Goal: Find specific page/section: Find specific page/section

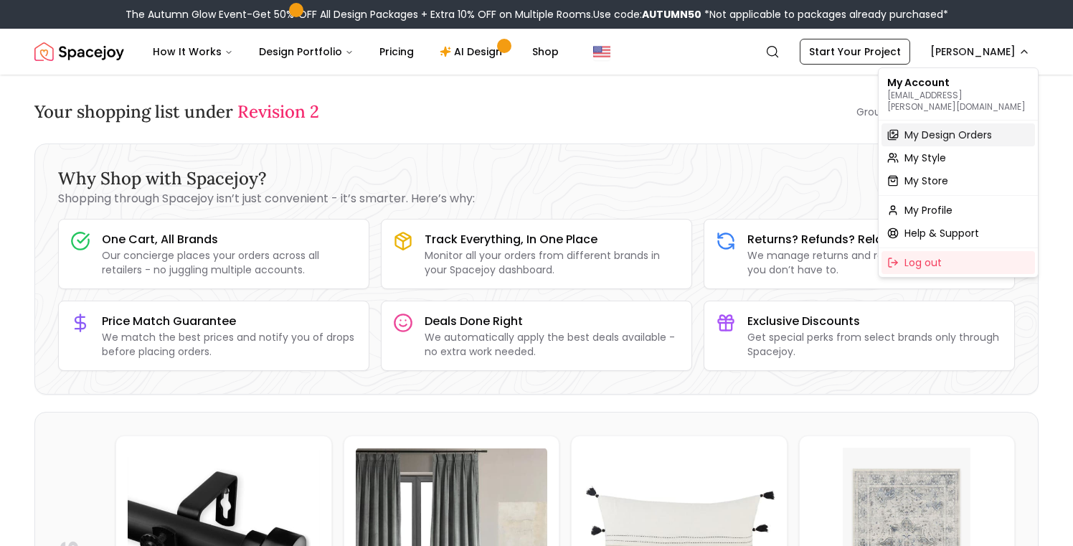
click at [940, 128] on span "My Design Orders" at bounding box center [949, 135] width 88 height 14
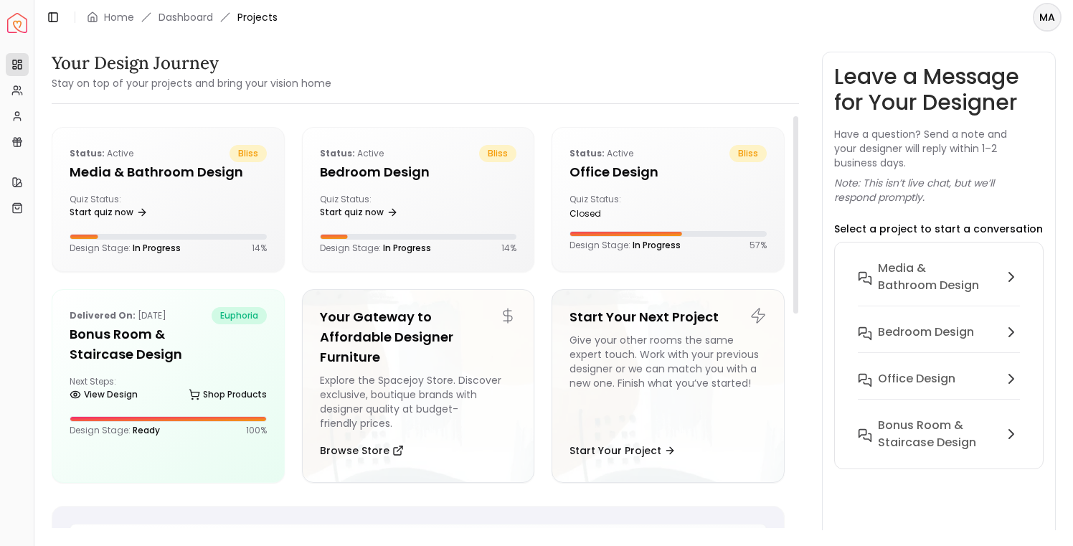
scroll to position [33, 0]
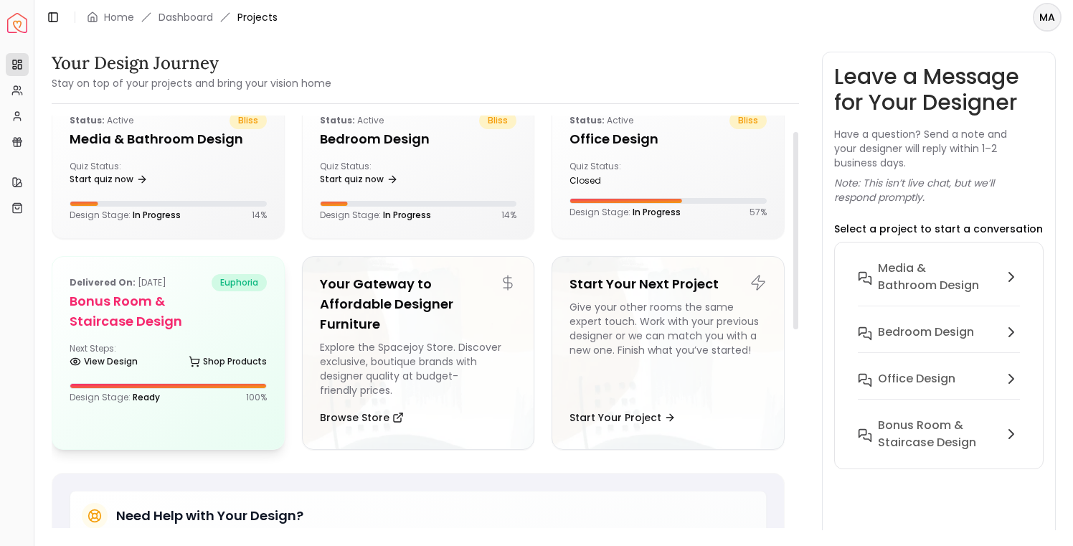
click at [194, 313] on h5 "Bonus Room & Staircase Design" at bounding box center [168, 311] width 197 height 40
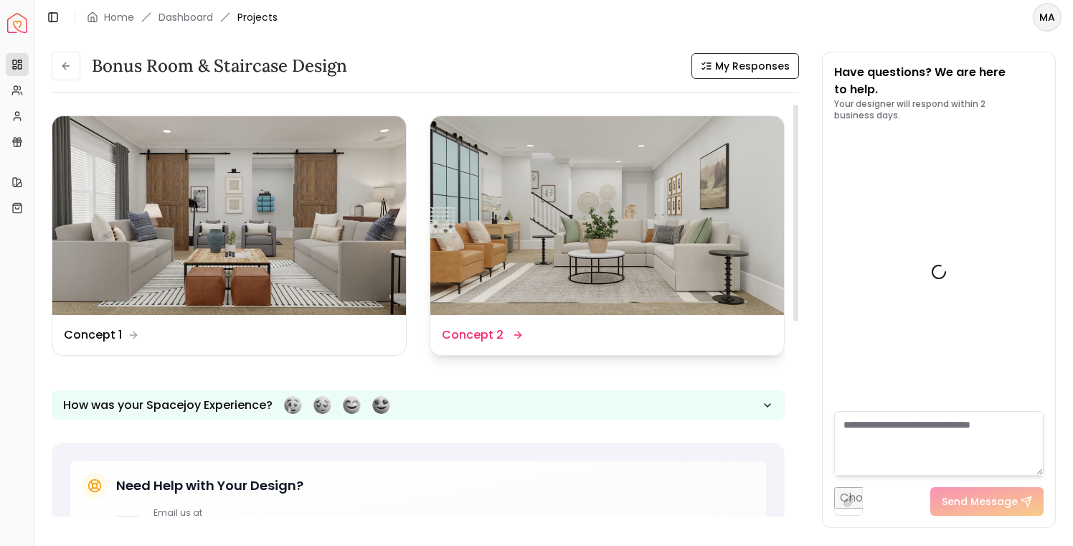
scroll to position [1443, 0]
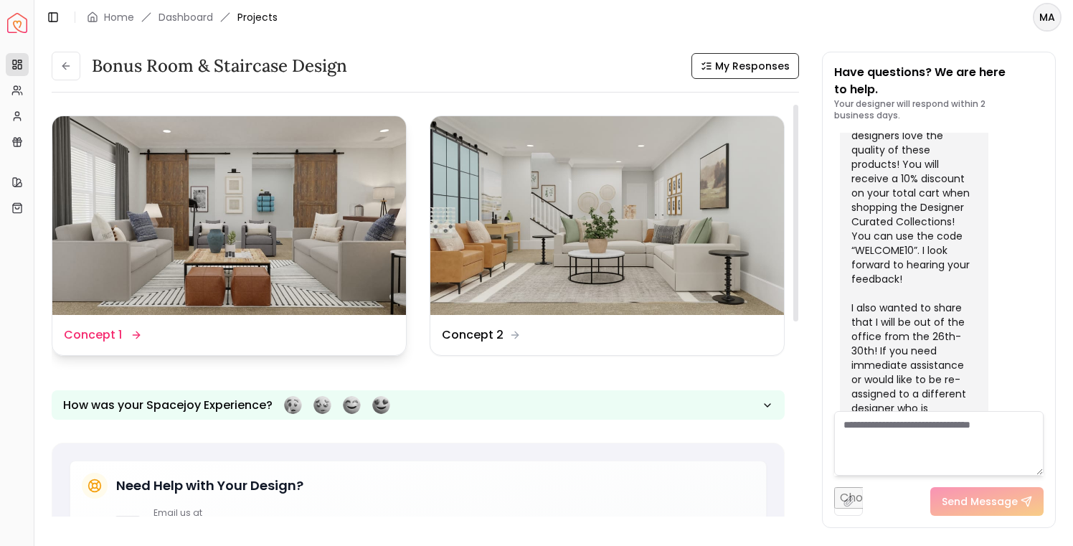
click at [307, 185] on img at bounding box center [229, 215] width 354 height 199
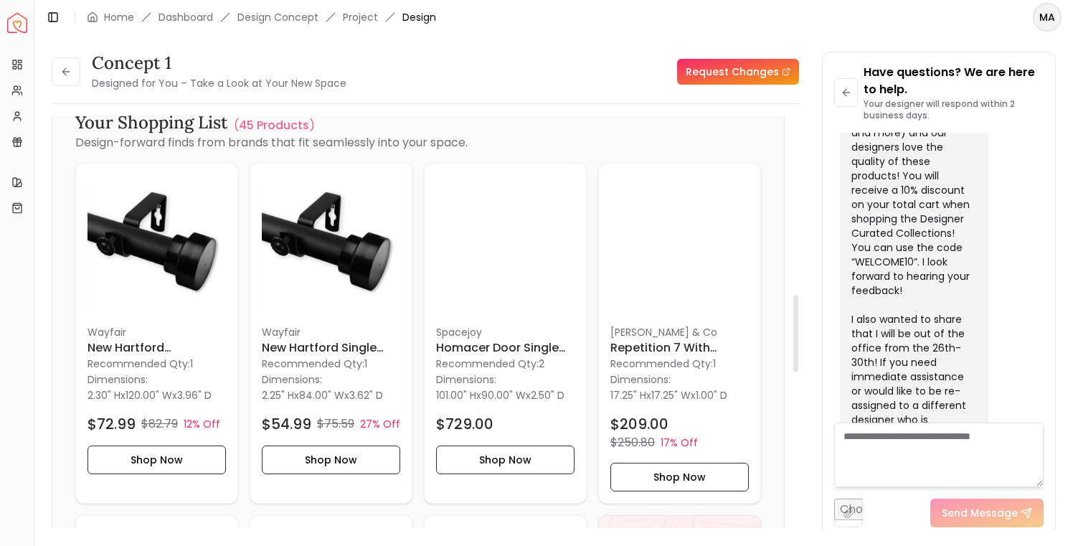
scroll to position [1209, 0]
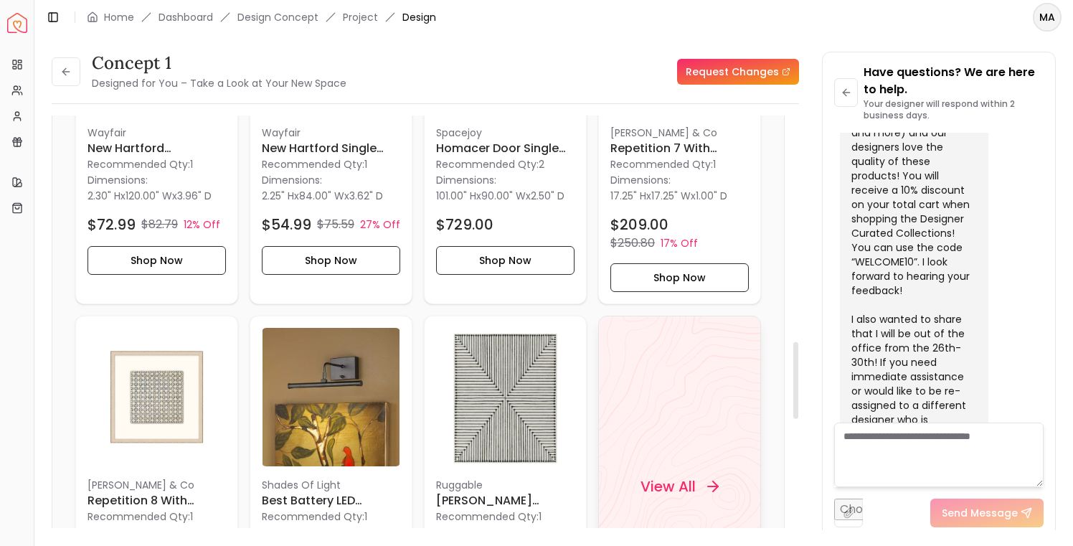
click at [670, 484] on h4 "View All" at bounding box center [668, 486] width 55 height 20
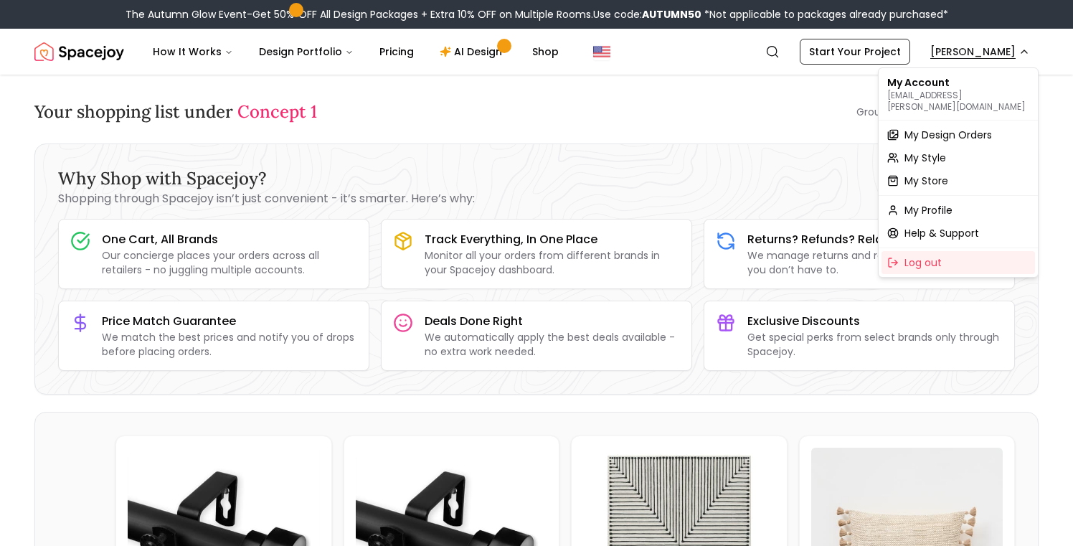
click at [963, 128] on span "My Design Orders" at bounding box center [949, 135] width 88 height 14
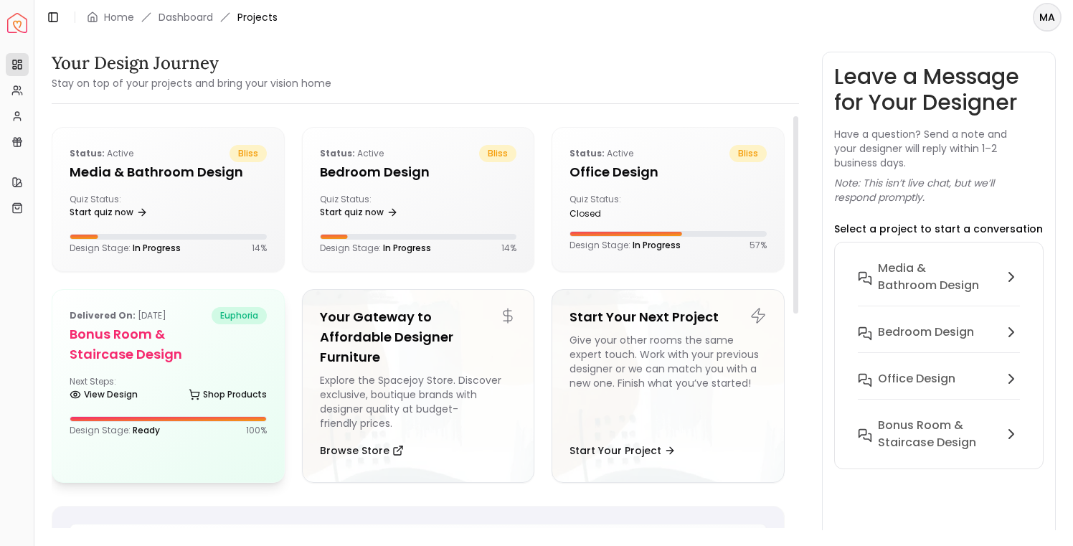
click at [179, 378] on div "Next Steps: View Design Shop Products" at bounding box center [168, 390] width 197 height 29
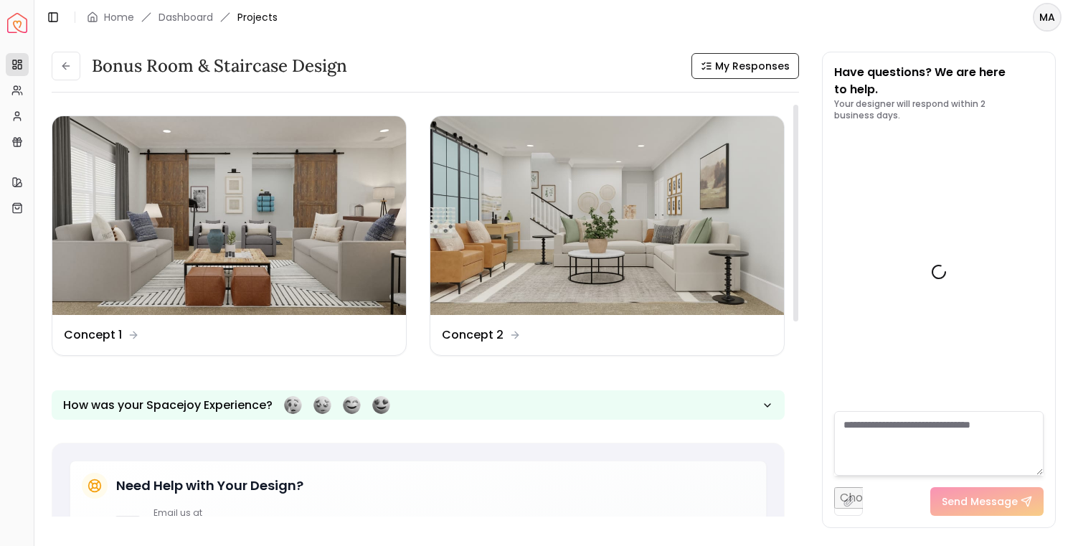
scroll to position [1443, 0]
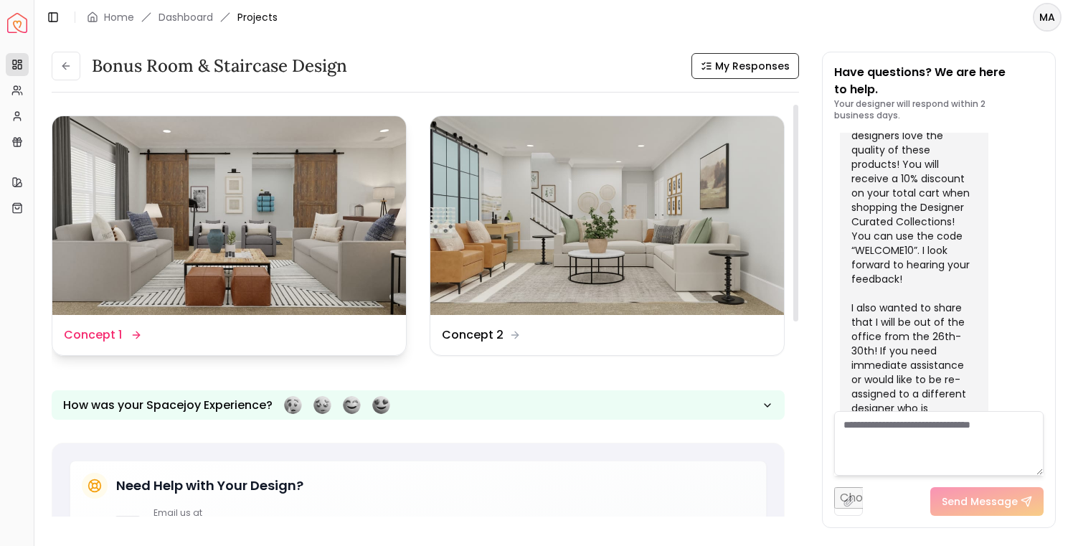
click at [277, 214] on img at bounding box center [229, 215] width 354 height 199
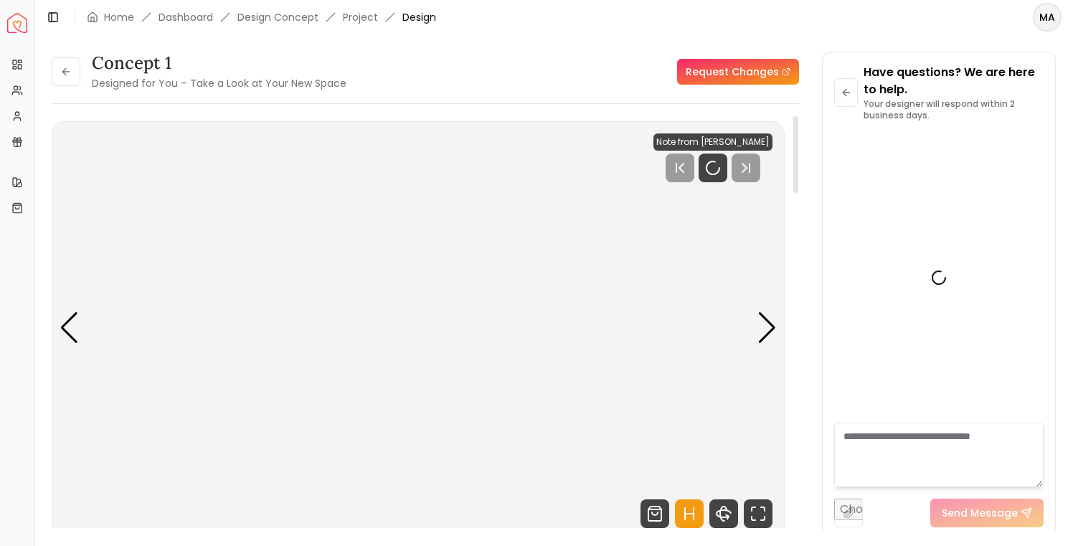
scroll to position [1432, 0]
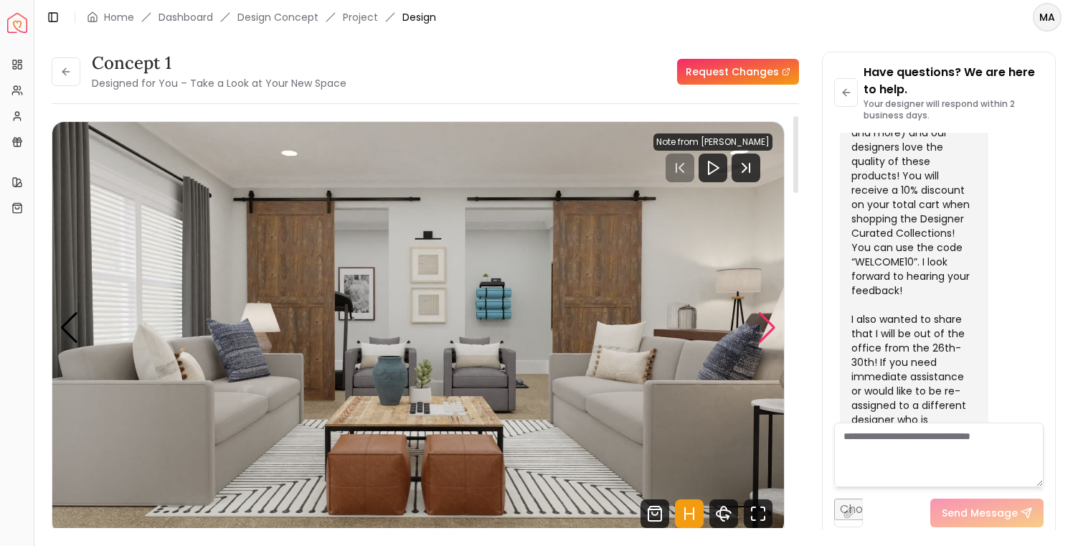
click at [771, 329] on div "Next slide" at bounding box center [766, 328] width 19 height 32
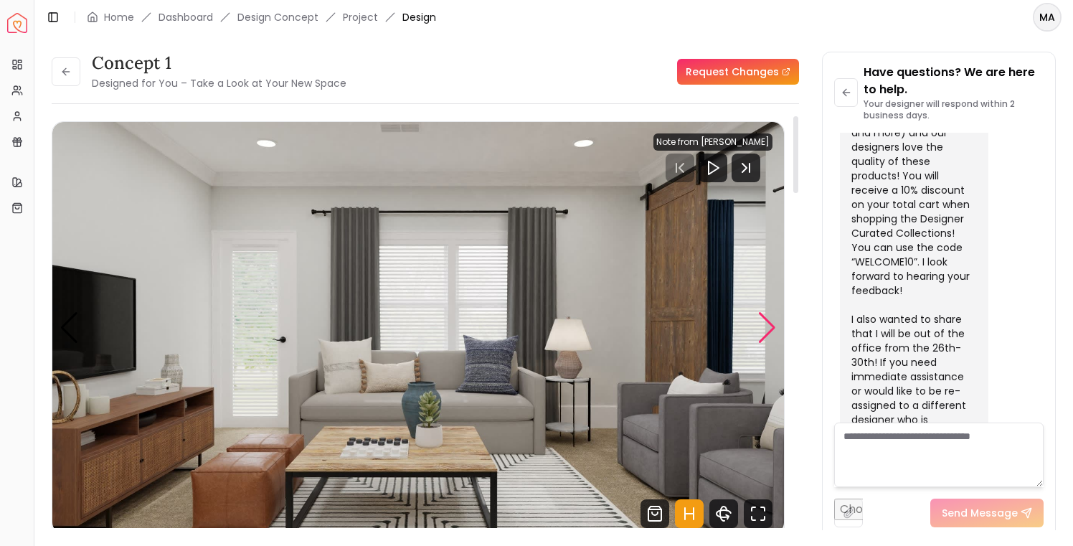
click at [771, 329] on div "Next slide" at bounding box center [766, 328] width 19 height 32
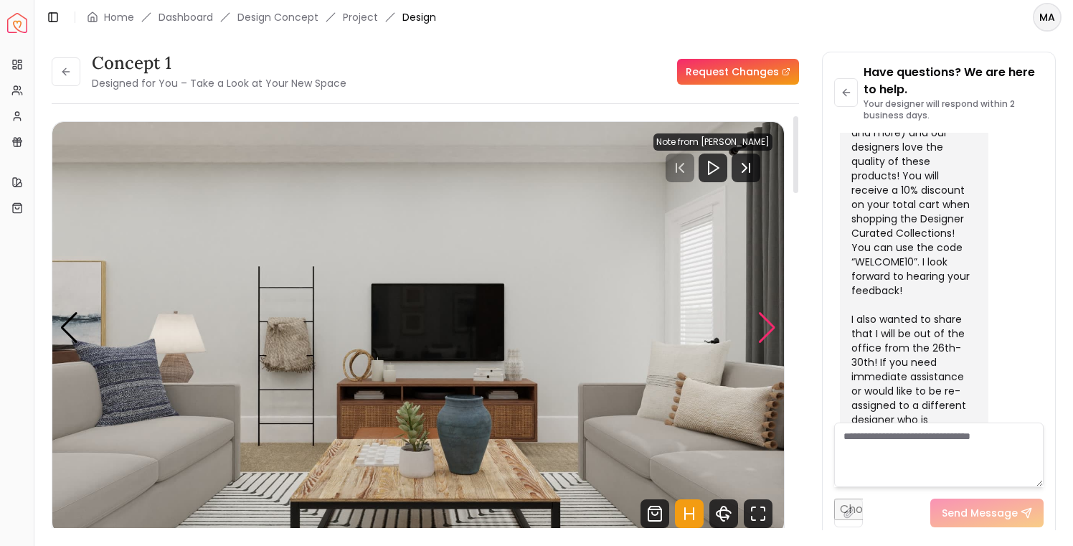
click at [771, 329] on div "Next slide" at bounding box center [766, 328] width 19 height 32
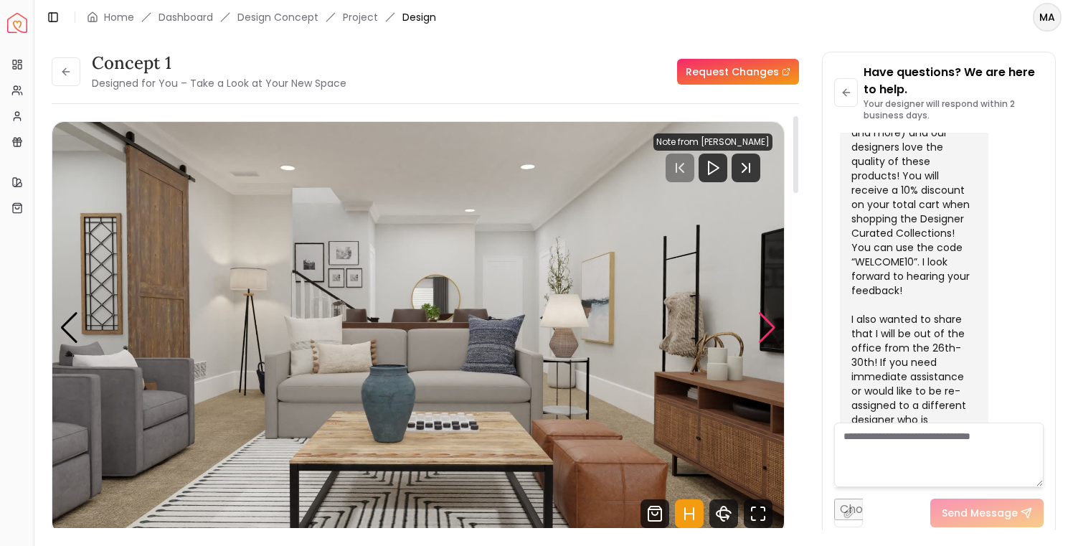
click at [771, 329] on div "Next slide" at bounding box center [766, 328] width 19 height 32
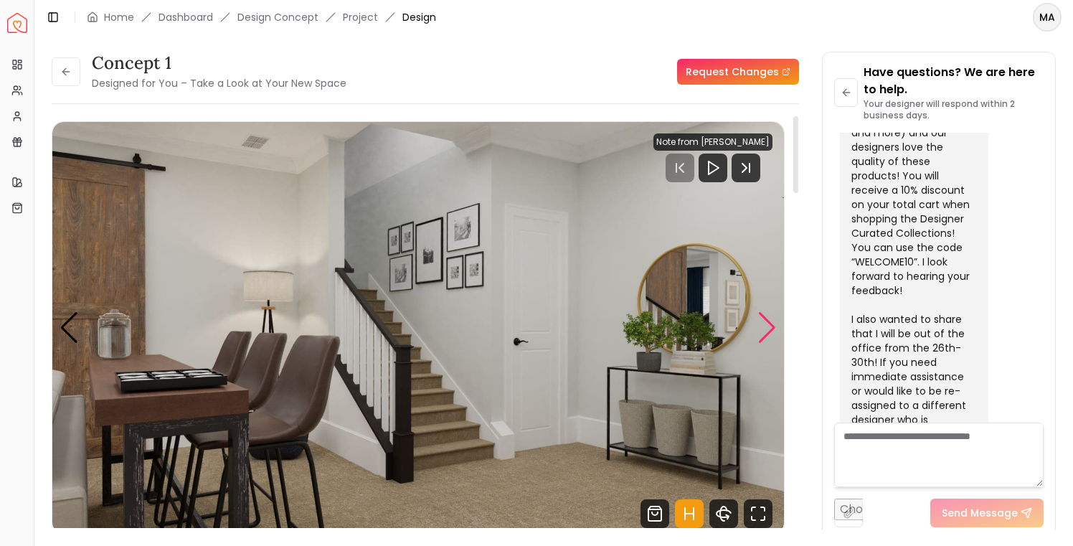
click at [771, 329] on div "Next slide" at bounding box center [766, 328] width 19 height 32
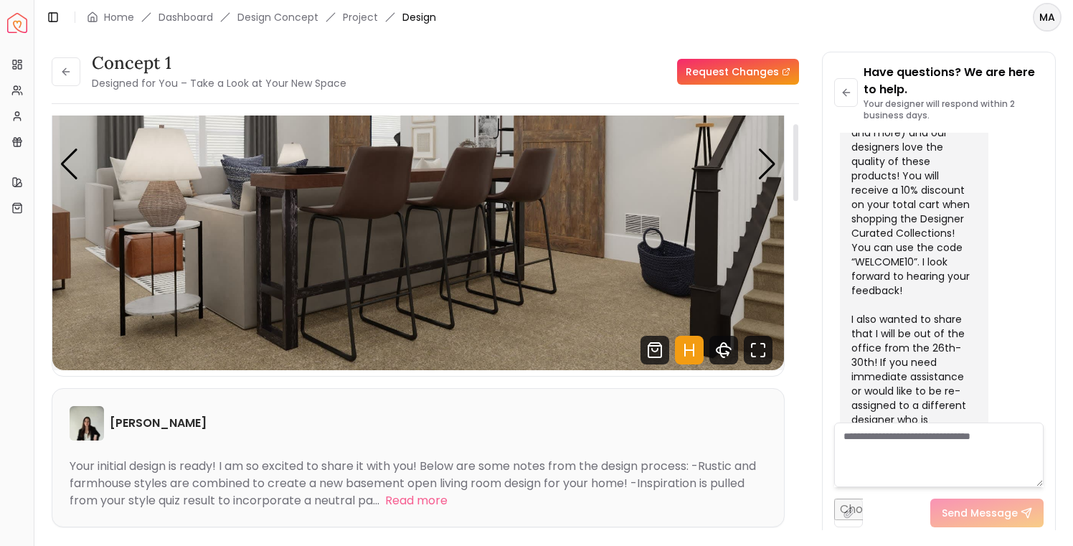
scroll to position [0, 0]
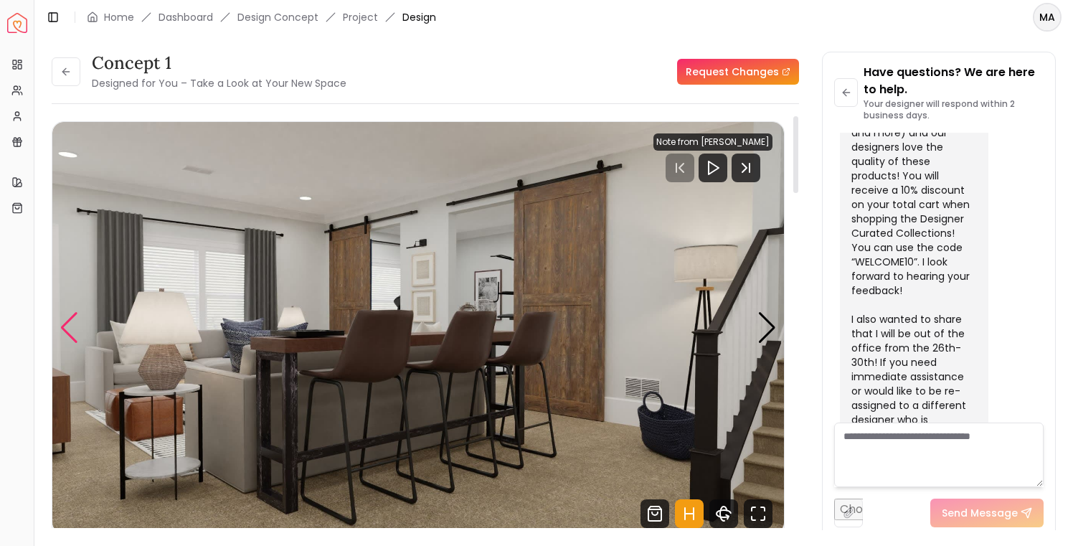
click at [72, 318] on div "Previous slide" at bounding box center [69, 328] width 19 height 32
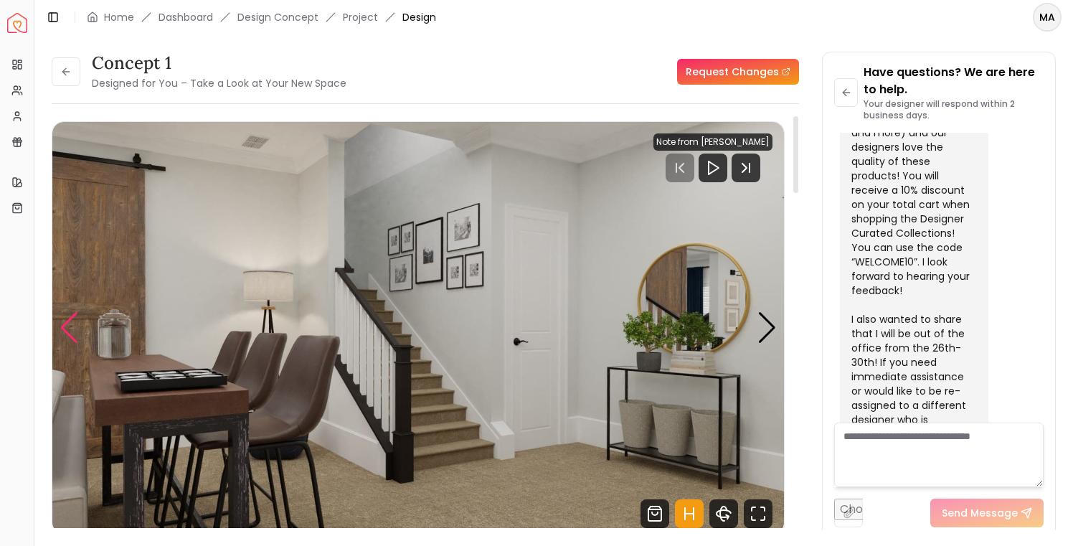
click at [72, 318] on div "Previous slide" at bounding box center [69, 328] width 19 height 32
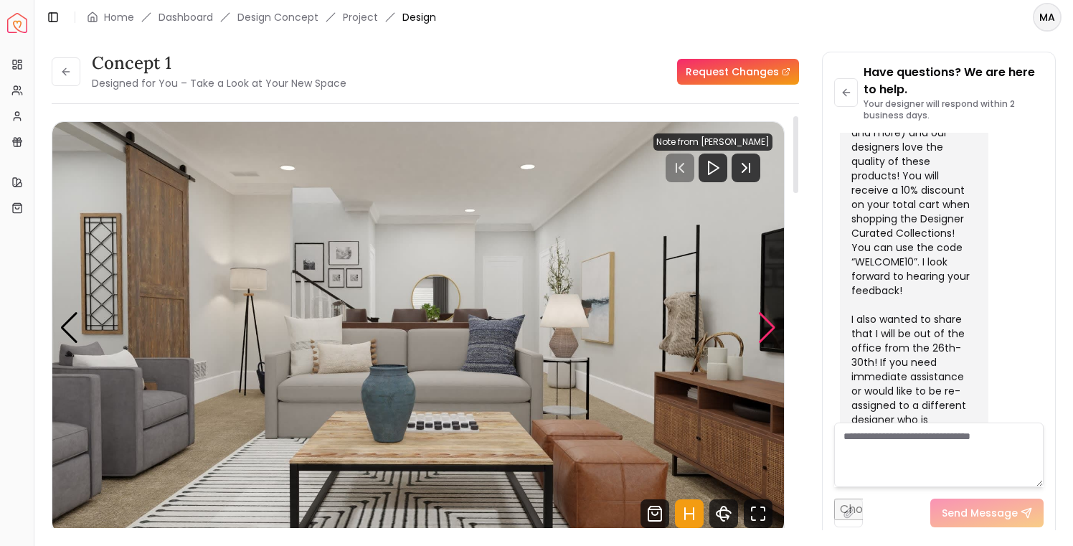
click at [762, 325] on div "Next slide" at bounding box center [766, 328] width 19 height 32
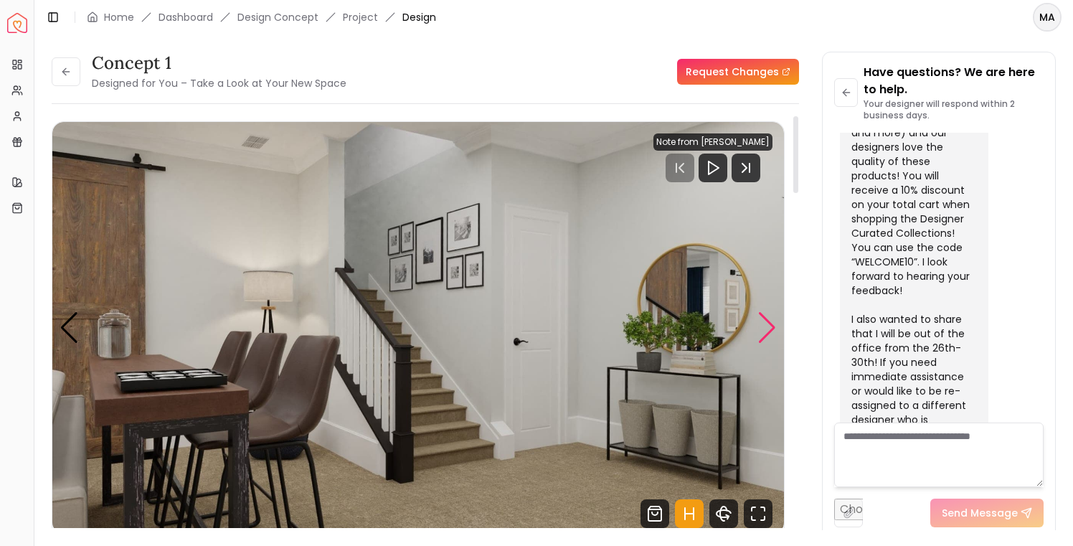
click at [762, 325] on div "Next slide" at bounding box center [766, 328] width 19 height 32
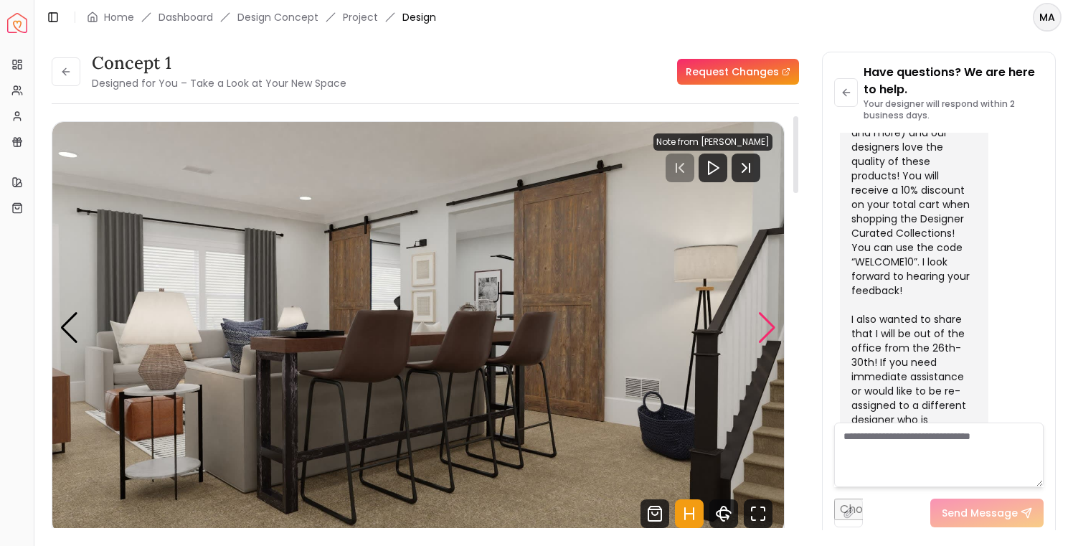
click at [762, 325] on div "Next slide" at bounding box center [766, 328] width 19 height 32
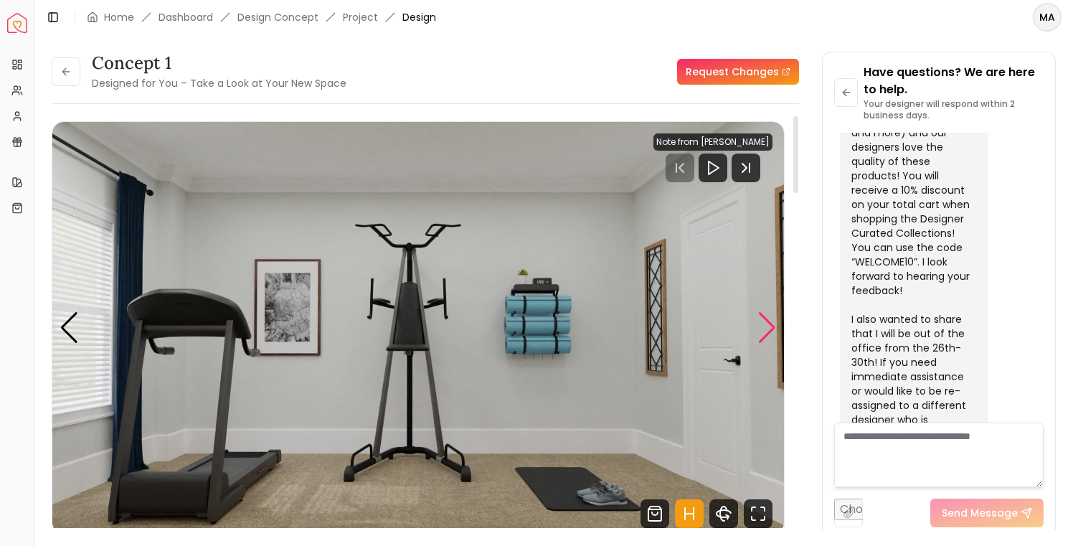
click at [762, 326] on div "Next slide" at bounding box center [766, 328] width 19 height 32
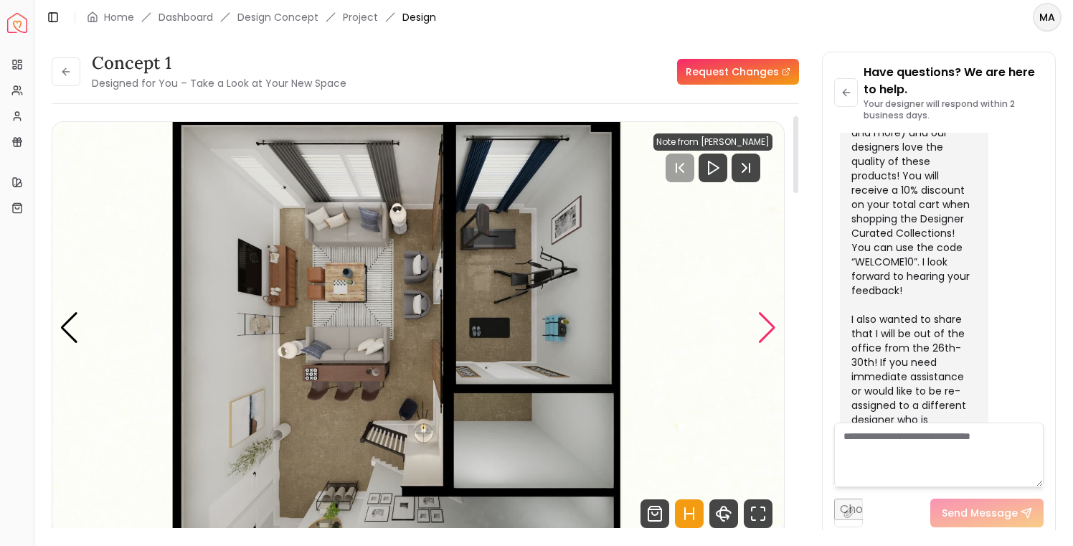
click at [762, 326] on div "Next slide" at bounding box center [766, 328] width 19 height 32
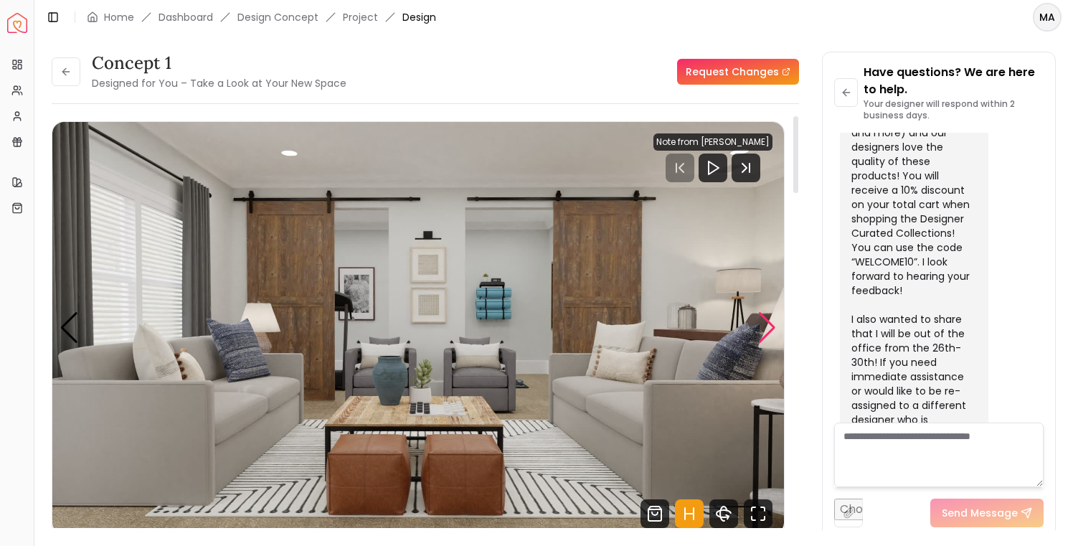
click at [762, 326] on div "Next slide" at bounding box center [766, 328] width 19 height 32
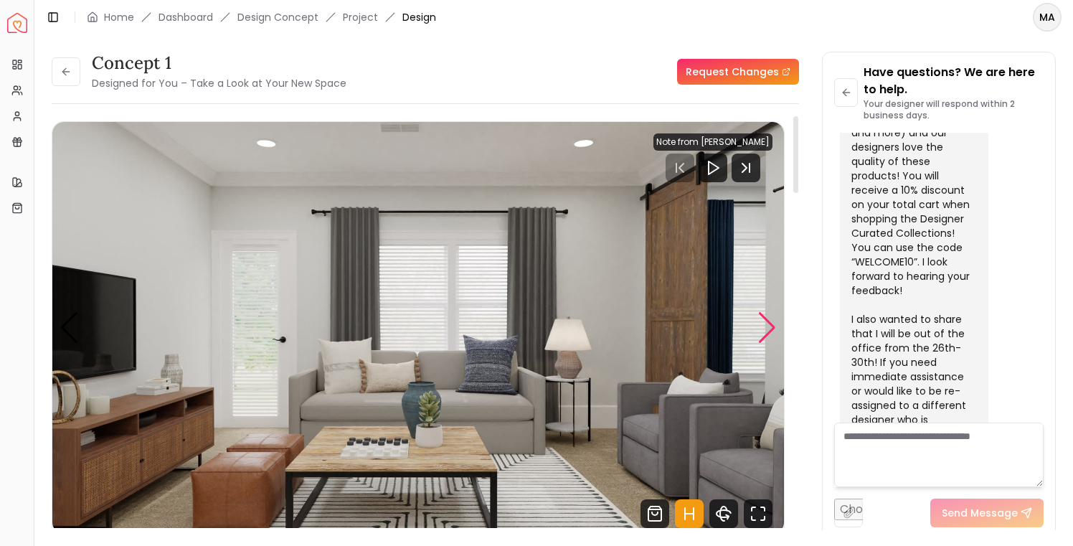
click at [762, 326] on div "Next slide" at bounding box center [766, 328] width 19 height 32
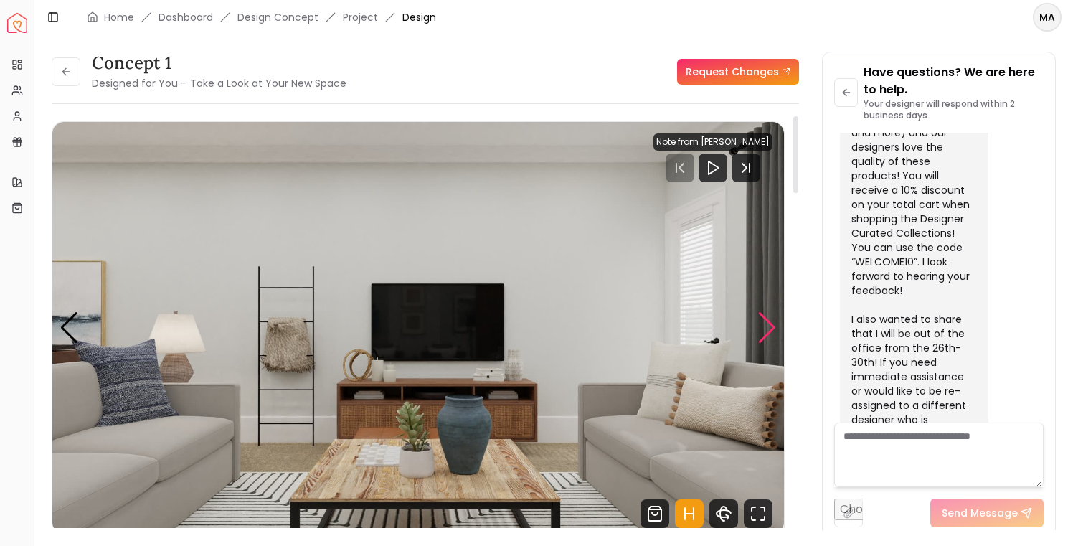
click at [762, 326] on div "Next slide" at bounding box center [766, 328] width 19 height 32
